Goal: Information Seeking & Learning: Check status

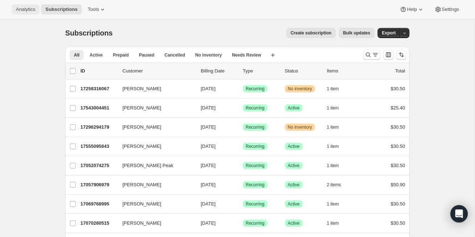
click at [21, 9] on span "Analytics" at bounding box center [25, 10] width 19 height 6
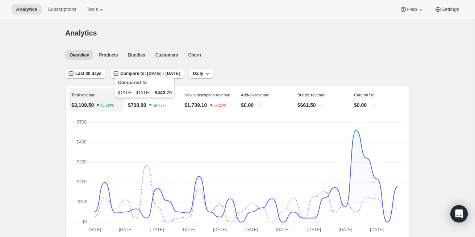
click at [152, 106] on icon "59.77%" at bounding box center [158, 105] width 18 height 6
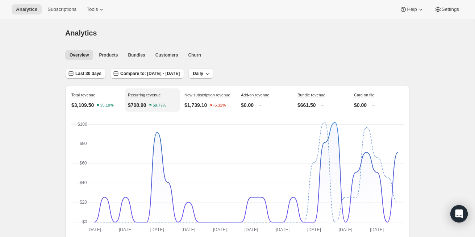
click at [195, 109] on p "$1,739.10" at bounding box center [195, 104] width 22 height 7
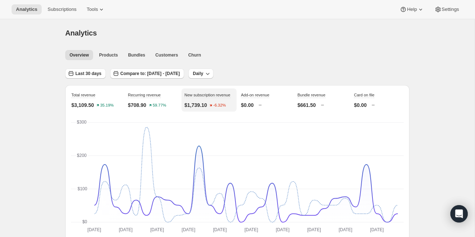
click at [253, 105] on p "$0.00" at bounding box center [247, 104] width 13 height 7
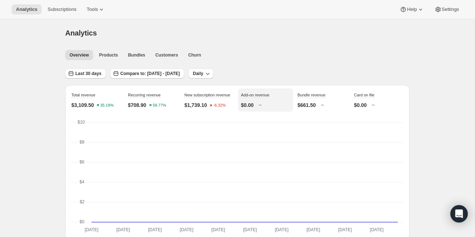
click at [198, 112] on div "New subscription revenue $1,739.10 -6.32%" at bounding box center [208, 99] width 55 height 23
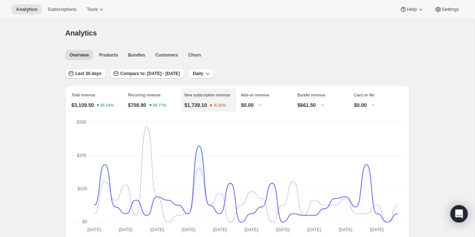
click at [146, 111] on div "Recurring revenue $708.90 59.77%" at bounding box center [152, 99] width 55 height 23
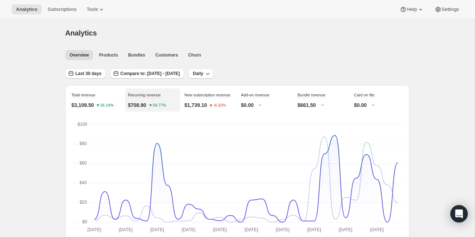
click at [89, 108] on p "$3,109.50" at bounding box center [82, 104] width 22 height 7
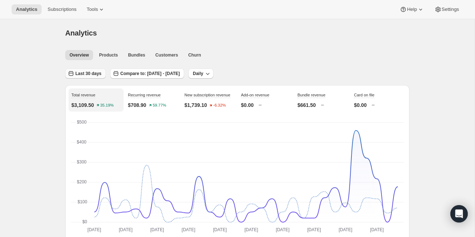
click at [84, 74] on span "Last 30 days" at bounding box center [88, 74] width 26 height 6
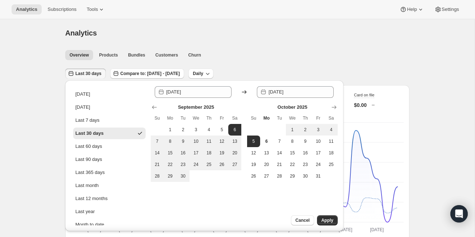
click at [100, 133] on div "Last 30 days" at bounding box center [89, 133] width 28 height 7
click at [180, 74] on span "Compare to: [DATE] - [DATE]" at bounding box center [149, 74] width 59 height 6
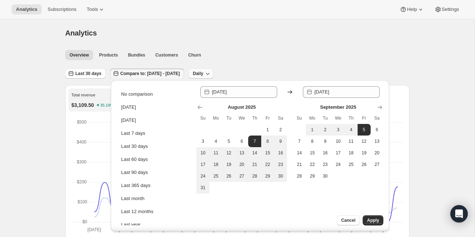
click at [213, 68] on button "Daily" at bounding box center [200, 73] width 25 height 10
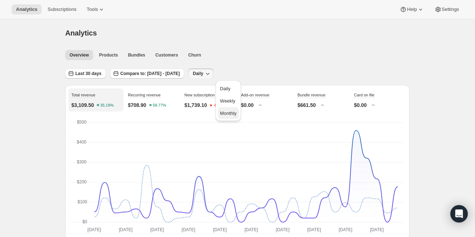
click at [229, 113] on span "Monthly" at bounding box center [228, 112] width 17 height 5
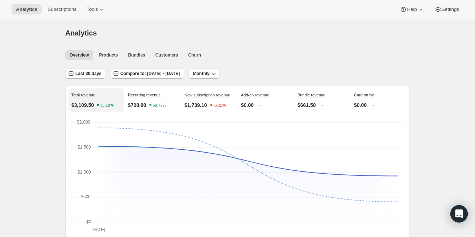
click at [276, 39] on div "Analytics. This page is ready Analytics" at bounding box center [237, 33] width 344 height 28
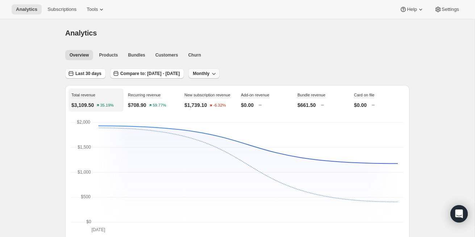
click at [220, 78] on button "Monthly" at bounding box center [203, 73] width 31 height 10
click at [229, 91] on span "Daily" at bounding box center [231, 88] width 17 height 7
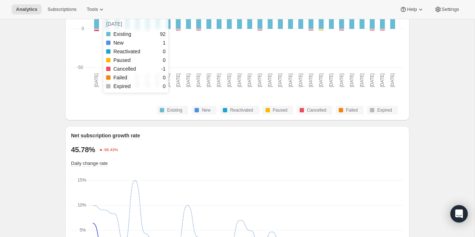
scroll to position [466, 0]
